Goal: Communication & Community: Connect with others

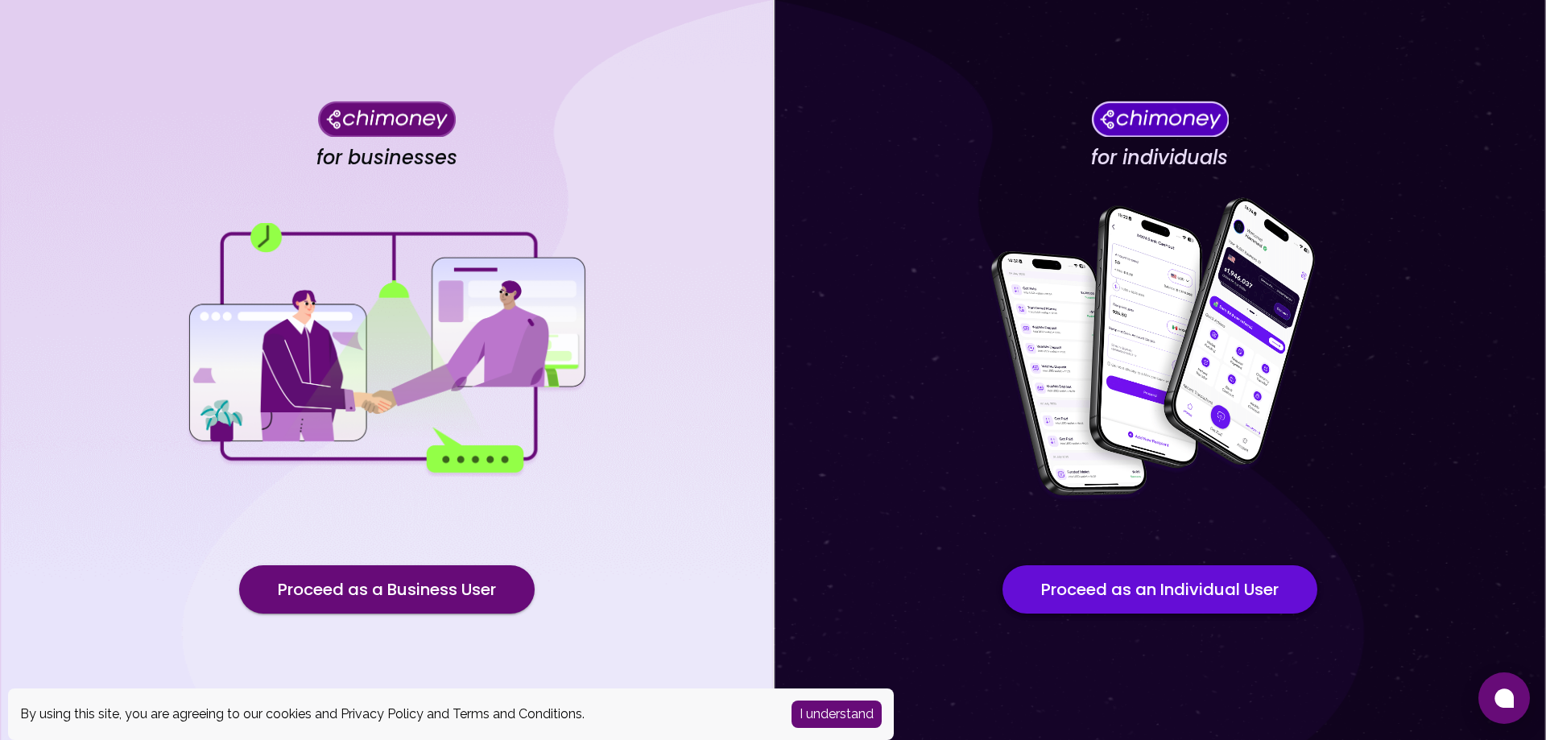
click at [1099, 586] on button "Proceed as an Individual User" at bounding box center [1160, 589] width 315 height 48
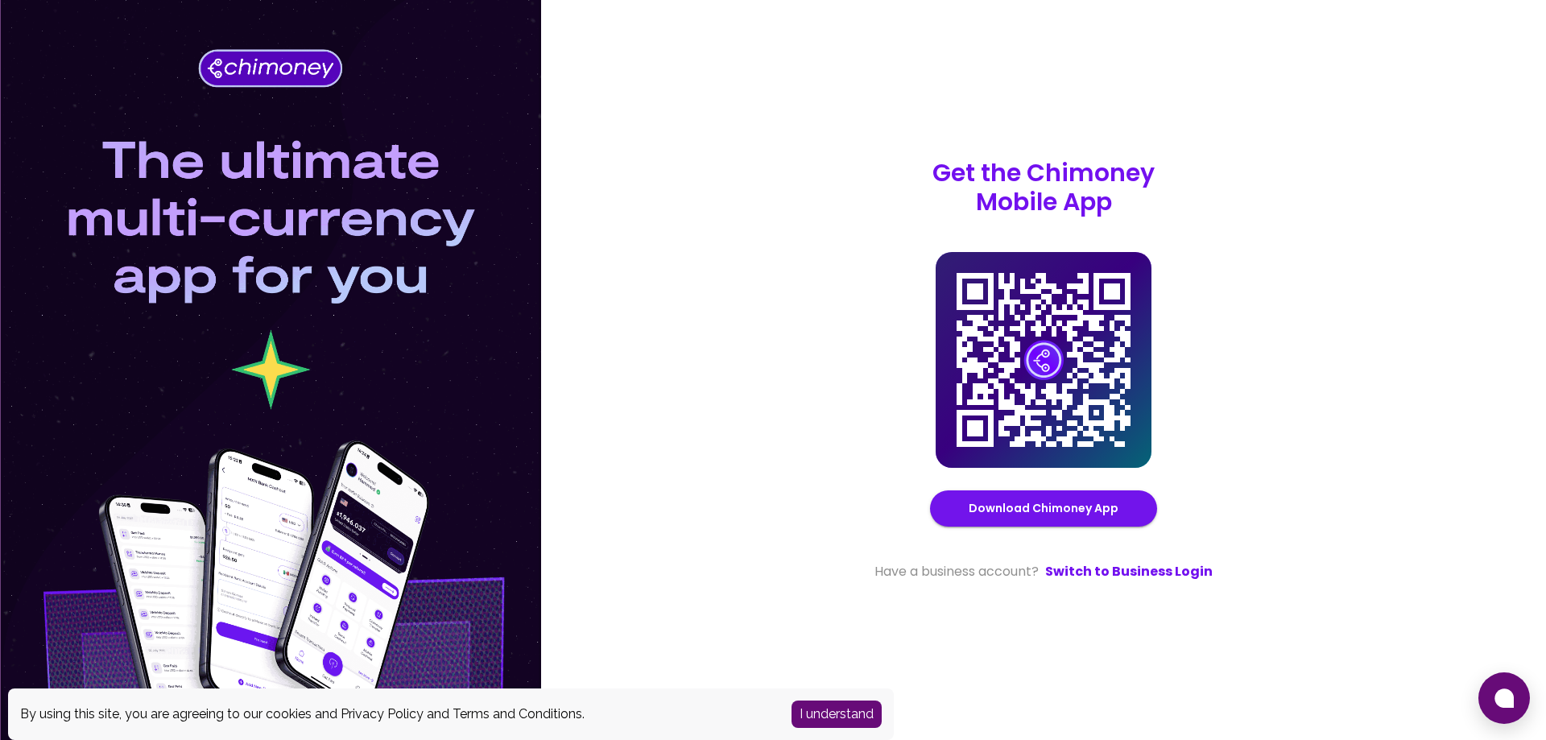
click at [870, 710] on button "I understand" at bounding box center [837, 714] width 90 height 27
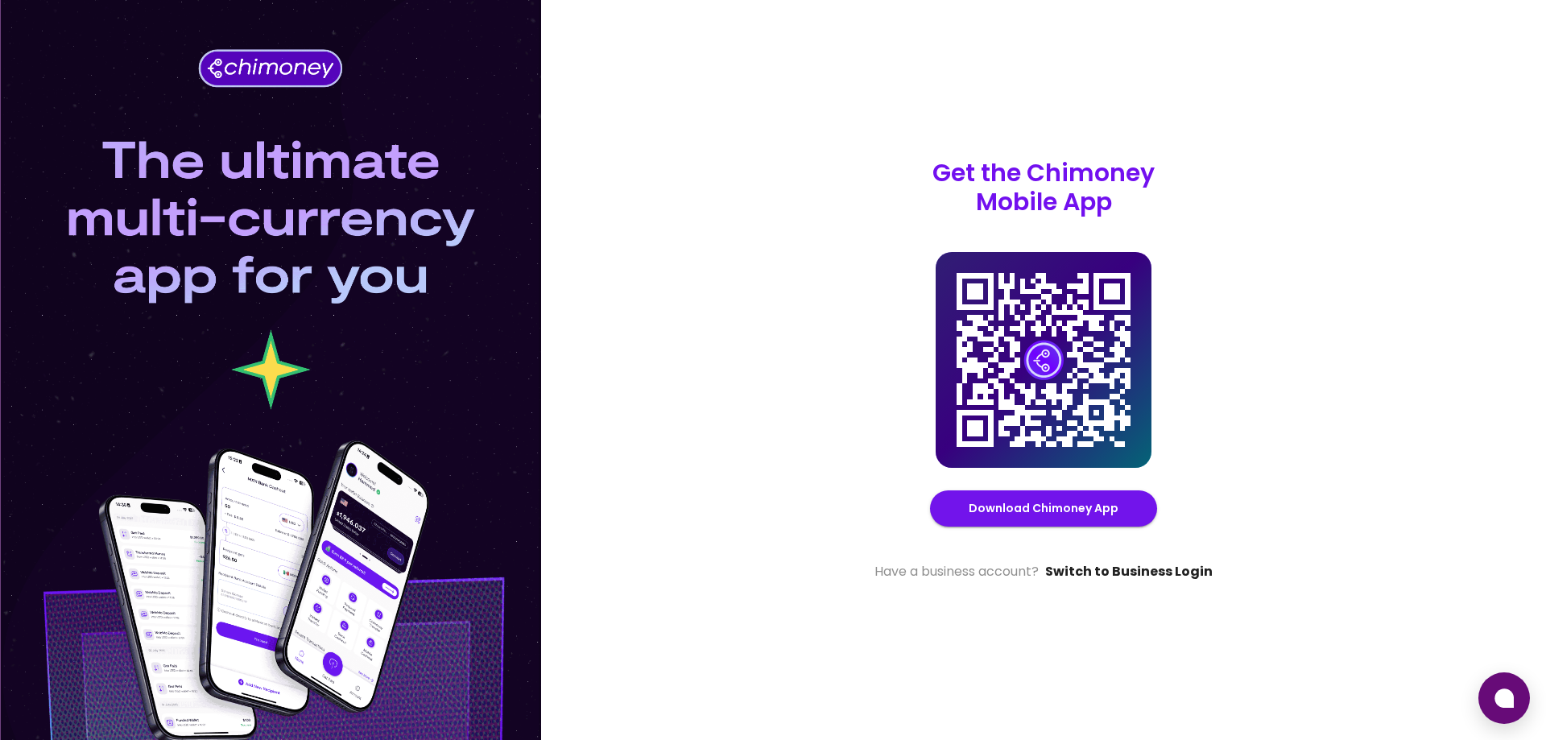
click at [1147, 569] on link "Switch to Business Login" at bounding box center [1129, 571] width 168 height 19
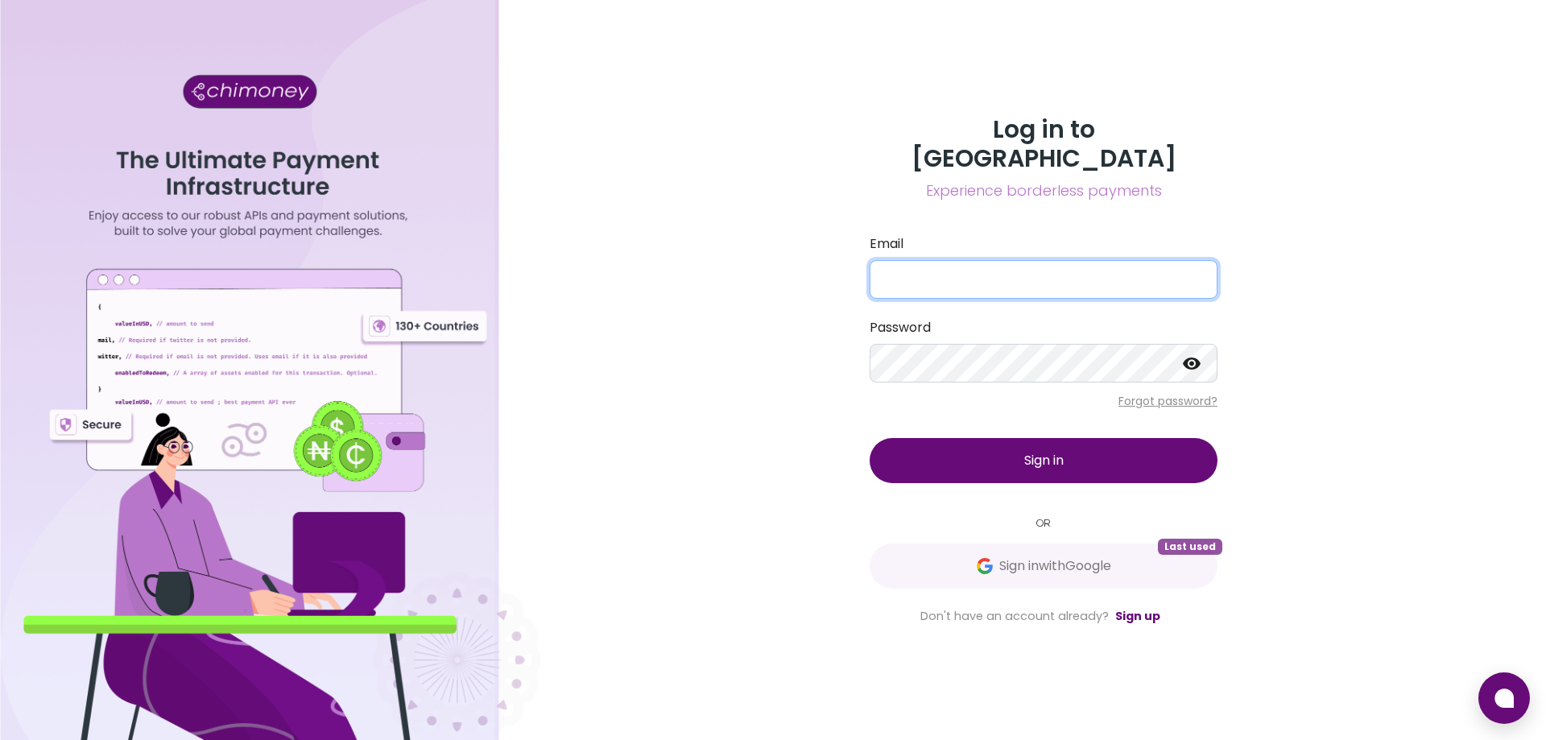
type input "[EMAIL_ADDRESS][DOMAIN_NAME]"
click at [1071, 453] on button "Sign in" at bounding box center [1044, 460] width 348 height 45
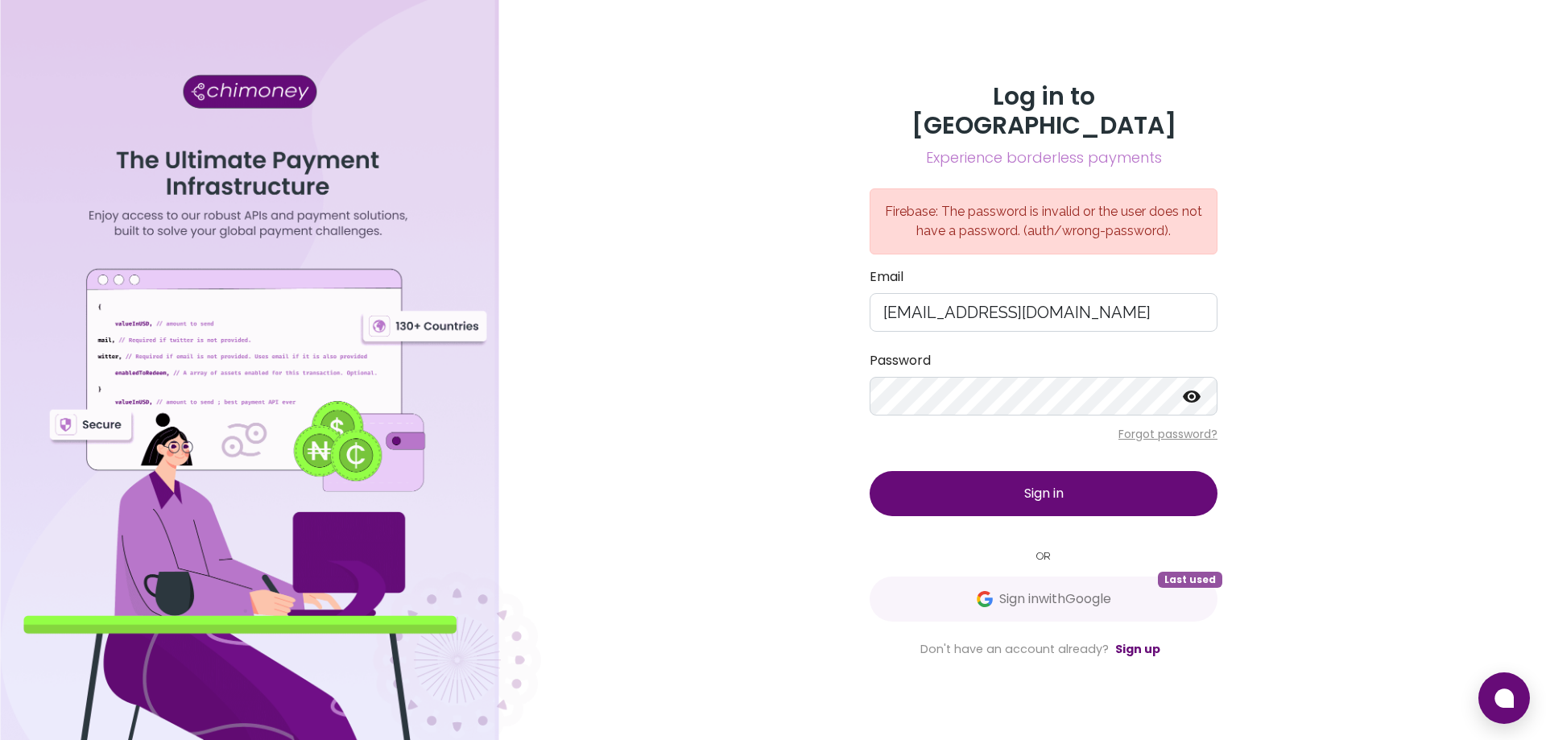
click at [1064, 485] on span "Sign in" at bounding box center [1044, 493] width 39 height 19
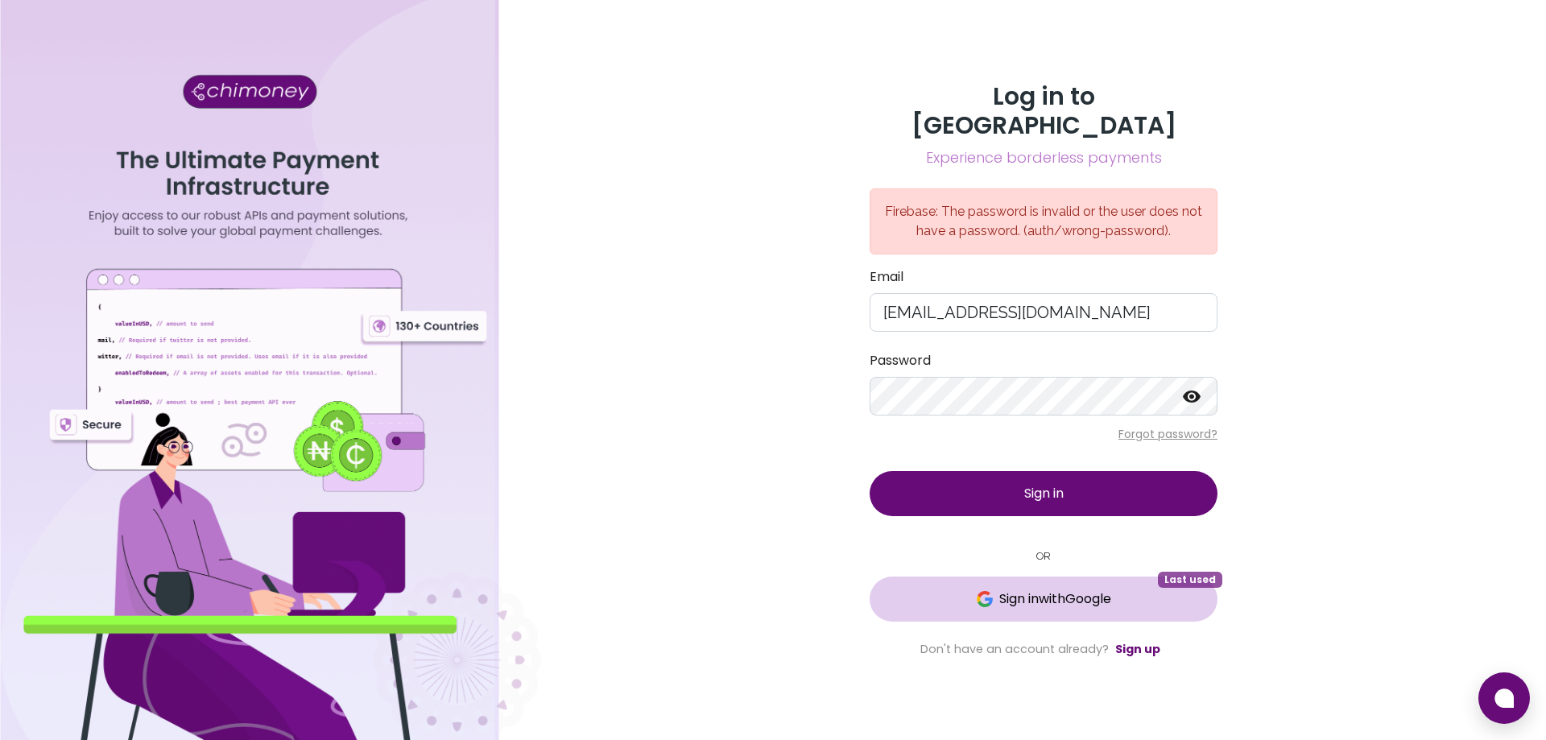
click at [1071, 595] on button "Sign in with Google Last used" at bounding box center [1044, 599] width 348 height 45
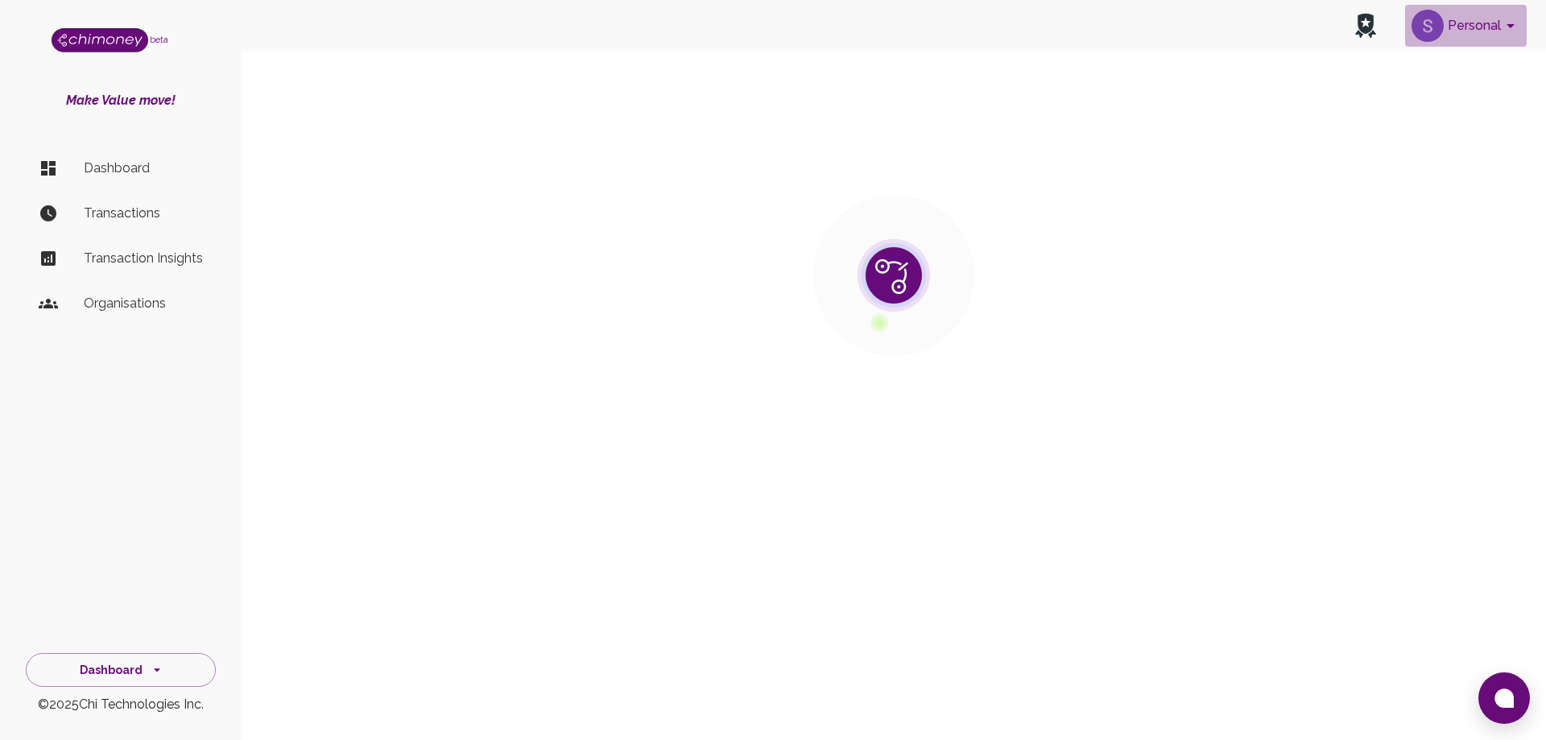
click at [1505, 24] on icon "account of current user" at bounding box center [1510, 25] width 19 height 19
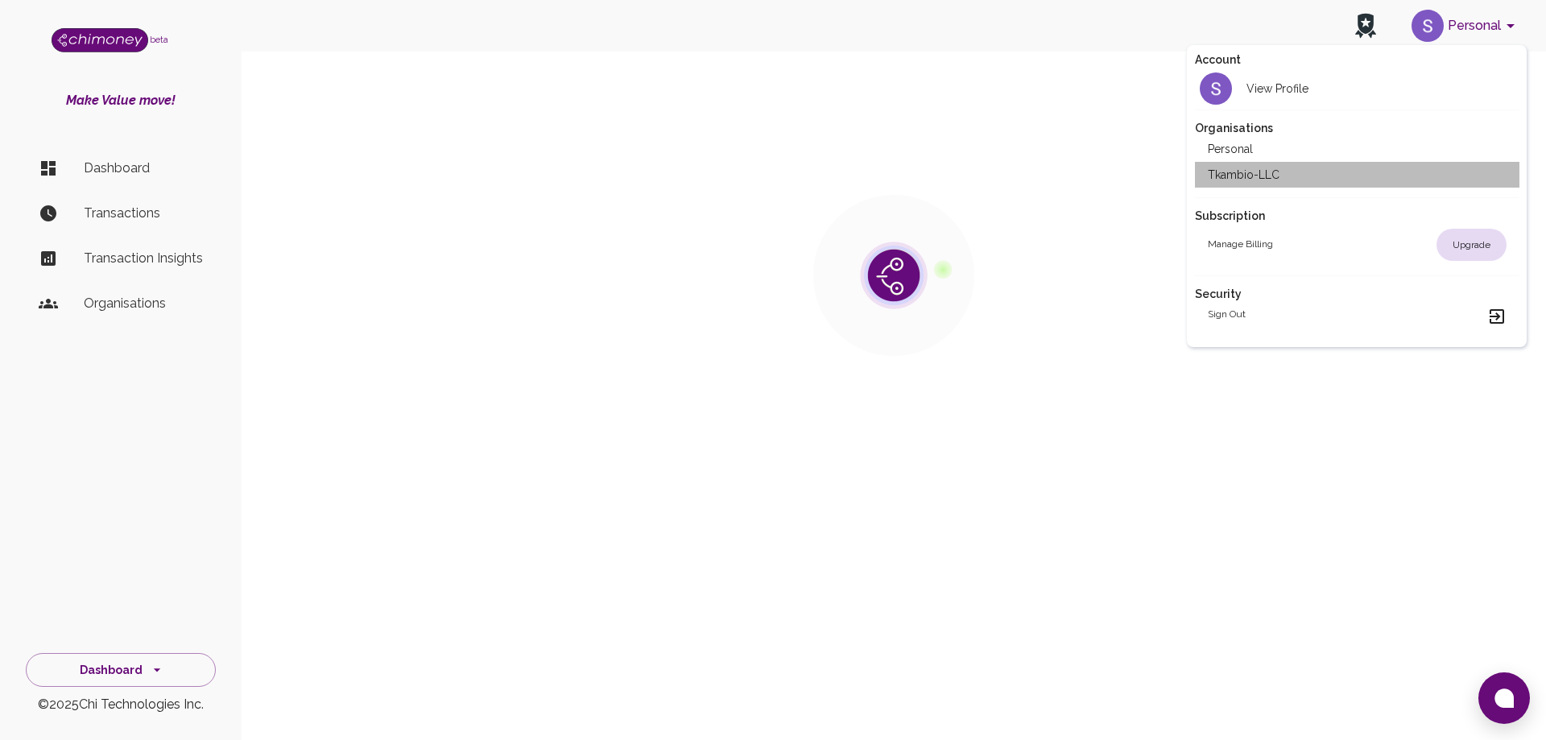
click at [1267, 184] on li "Tkambio-LLC" at bounding box center [1357, 175] width 325 height 26
